Goal: Check status

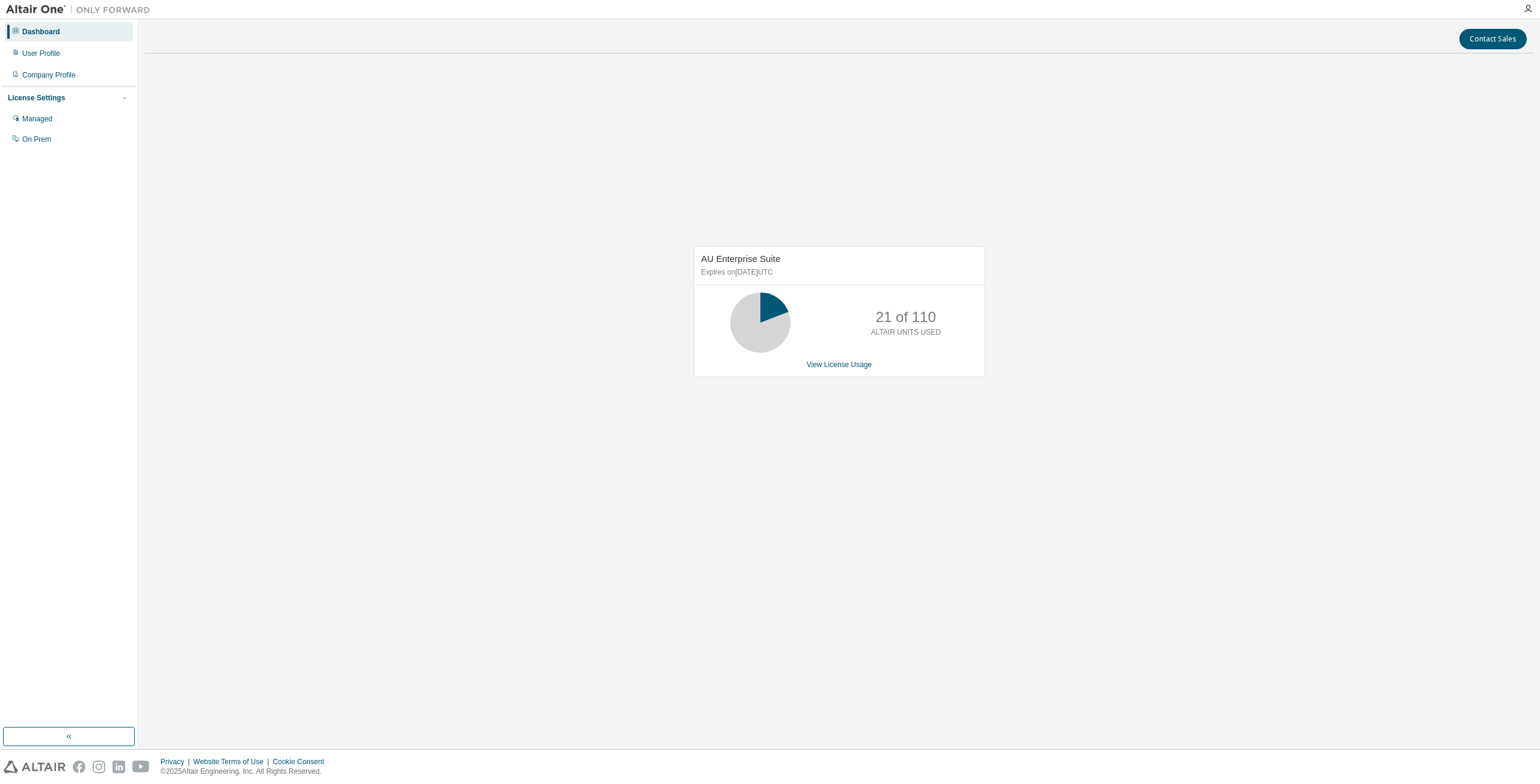
click at [635, 185] on div "AU Enterprise Suite Expires on [DATE] UTC 21 of 110 ALTAIR UNITS USED View Lice…" at bounding box center [839, 318] width 1389 height 509
click at [64, 57] on div "User Profile" at bounding box center [69, 53] width 128 height 19
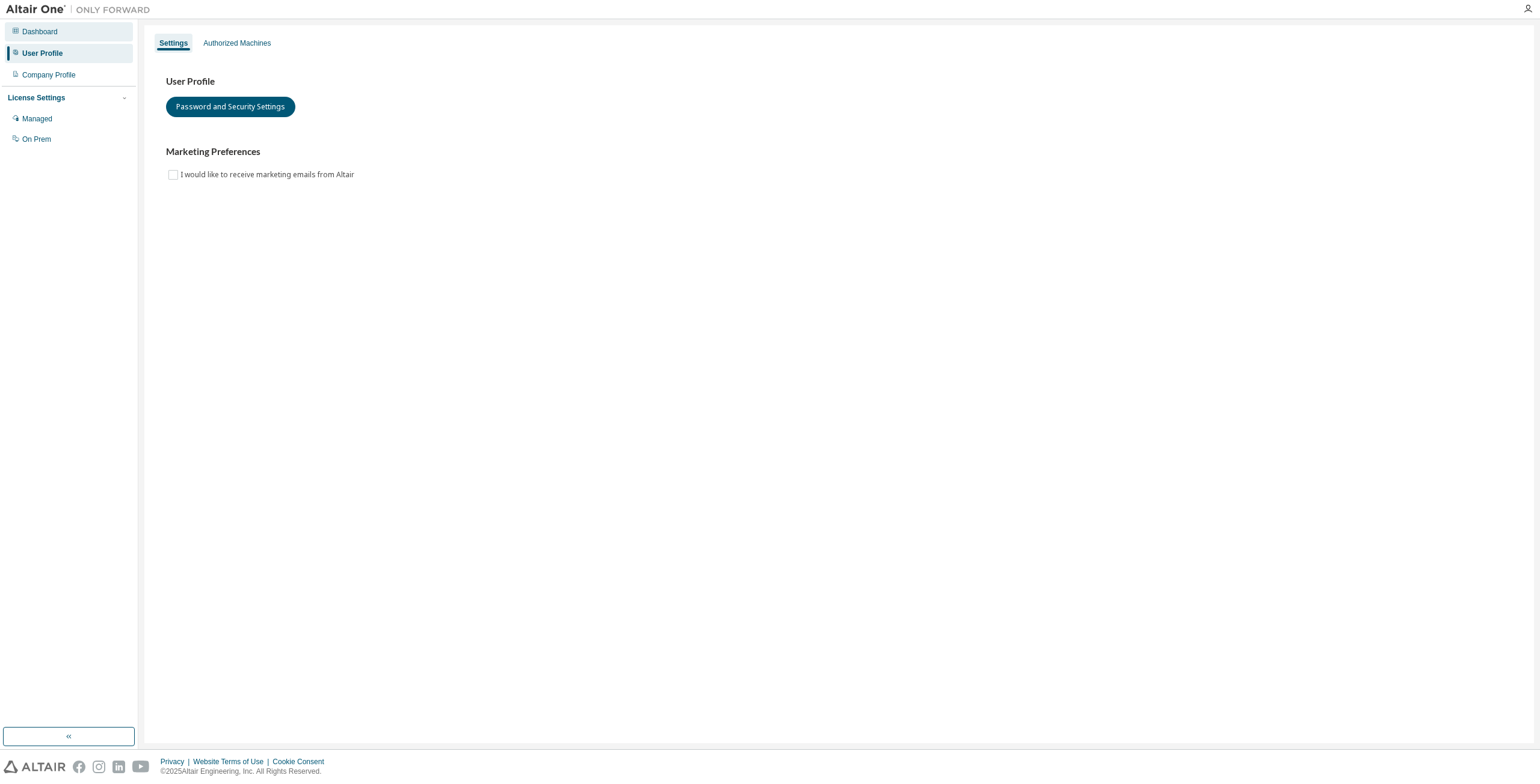
click at [68, 35] on div "Dashboard" at bounding box center [69, 32] width 128 height 19
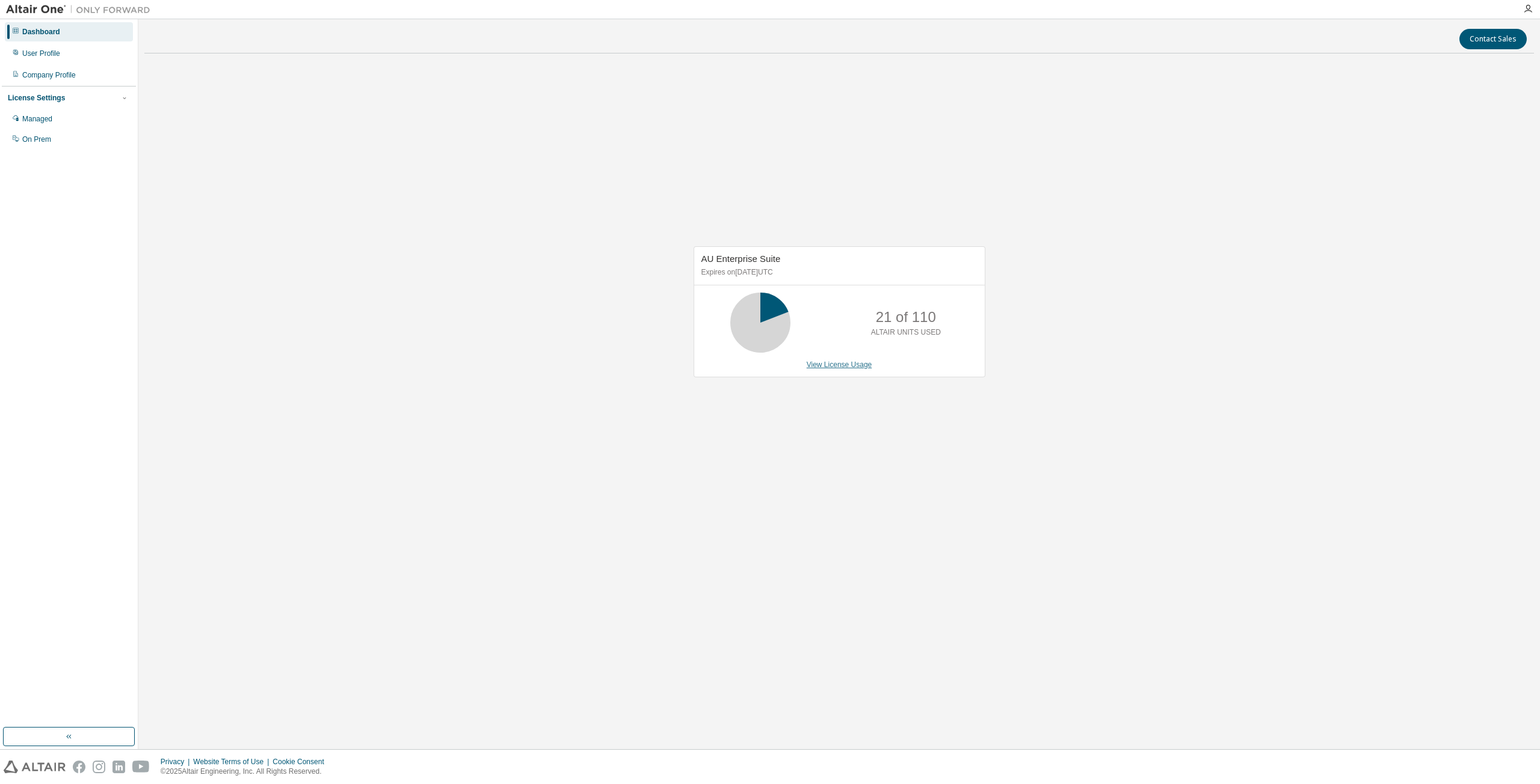
click at [833, 361] on link "View License Usage" at bounding box center [839, 364] width 66 height 8
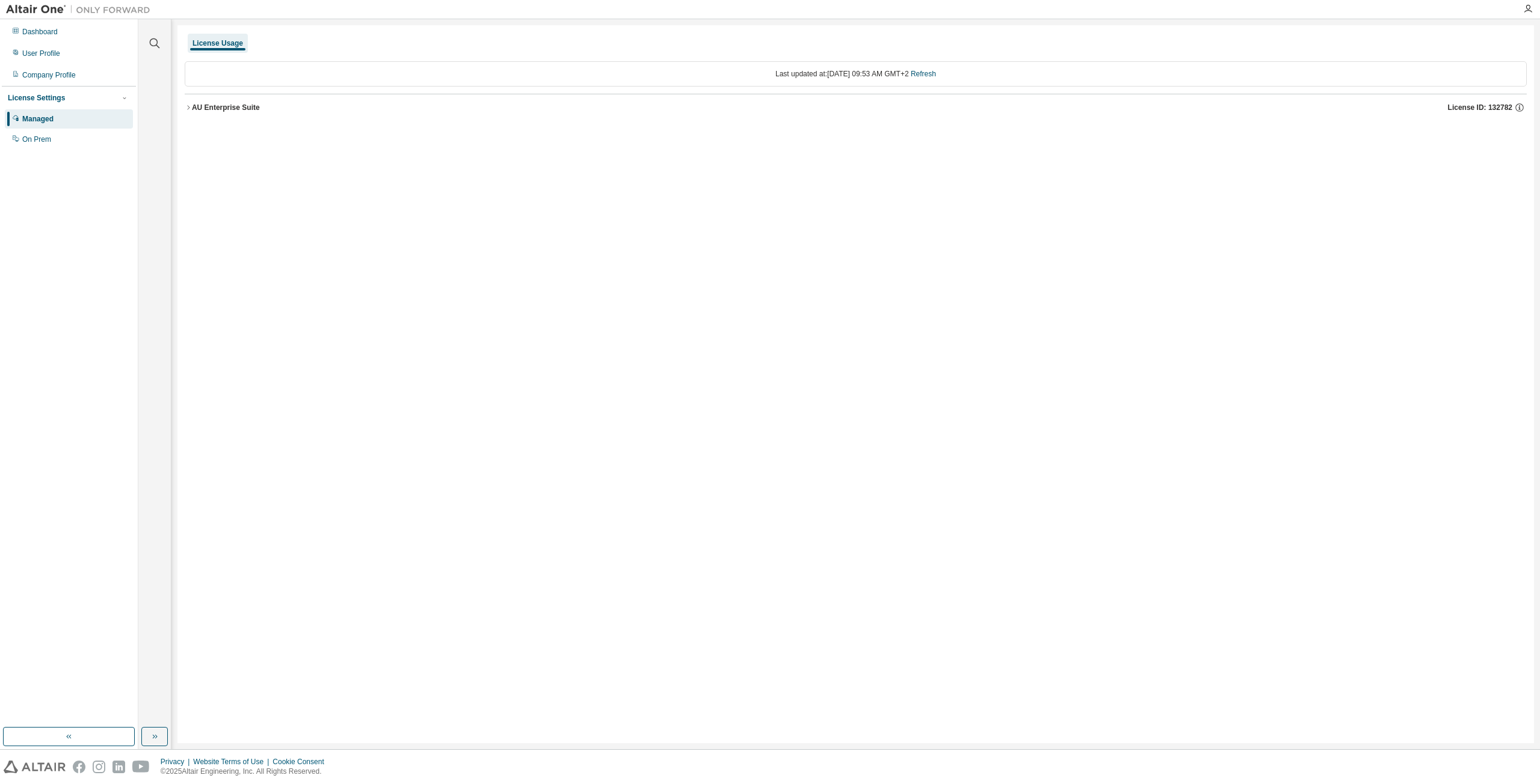
click at [530, 359] on div "License Usage Last updated at: [DATE] 09:53 AM GMT+2 Refresh AU Enterprise Suit…" at bounding box center [855, 384] width 1357 height 718
